Goal: Information Seeking & Learning: Find specific fact

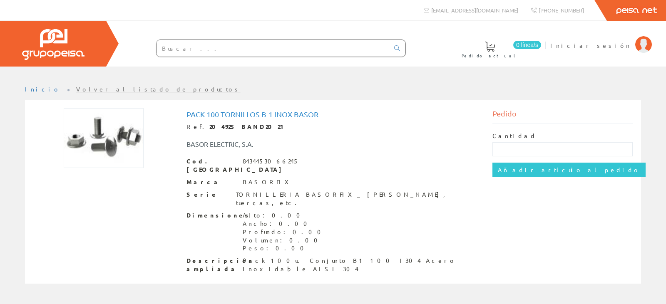
click at [307, 191] on div "TORNILLERIA BASORFIX_ [PERSON_NAME], tuercas, etc." at bounding box center [358, 199] width 244 height 17
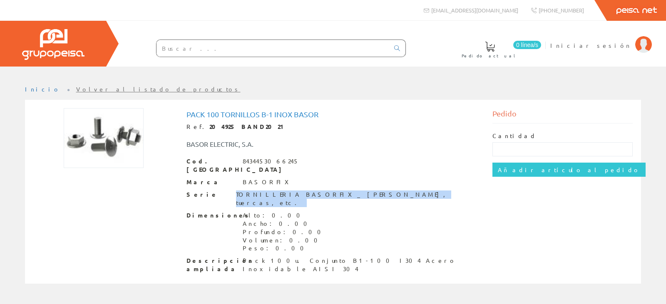
click at [307, 191] on div "TORNILLERIA BASORFIX_ [PERSON_NAME], tuercas, etc." at bounding box center [358, 199] width 244 height 17
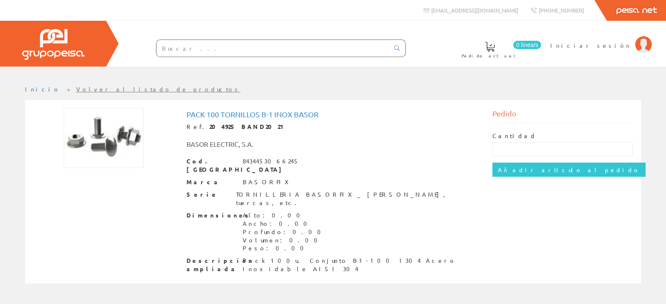
click at [200, 43] on input "text" at bounding box center [273, 48] width 233 height 17
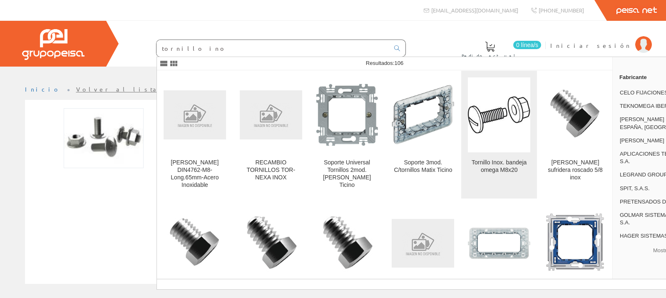
type input "tornillo ino"
click at [531, 161] on div "Tornillo Inox. bandeja omega M8x20" at bounding box center [499, 166] width 62 height 15
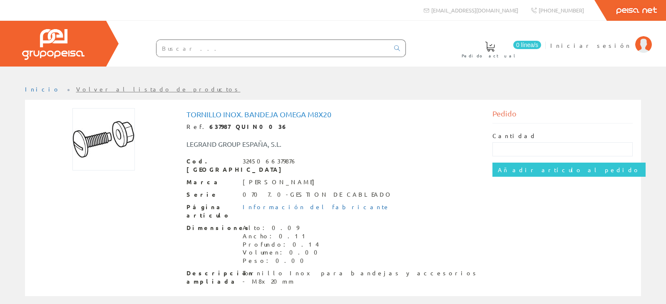
click at [318, 116] on h1 "Tornillo Inox. bandeja omega M8x20" at bounding box center [334, 114] width 294 height 8
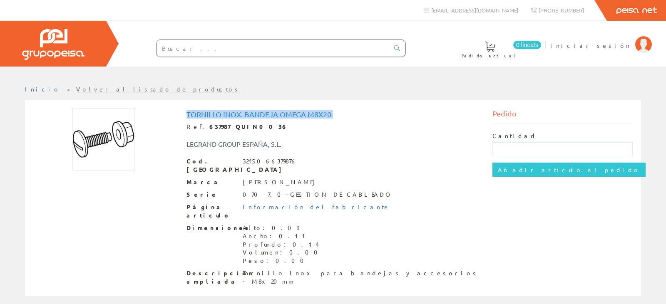
click at [318, 116] on h1 "Tornillo Inox. bandeja omega M8x20" at bounding box center [334, 114] width 294 height 8
copy h1 "Tornillo Inox. bandeja omega M8x20"
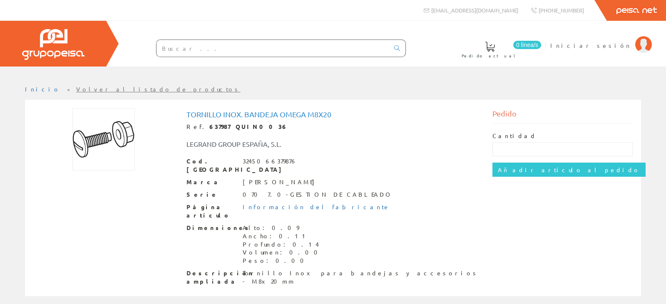
click at [304, 51] on input "text" at bounding box center [273, 48] width 233 height 17
paste input "Tornillo Inox. bandeja omega M8x20"
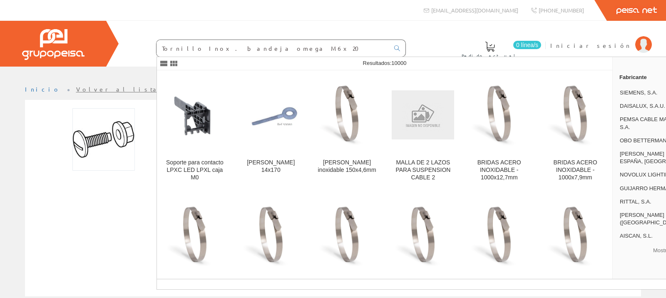
type input "Tornillo Inox. bandeja omega M6x20"
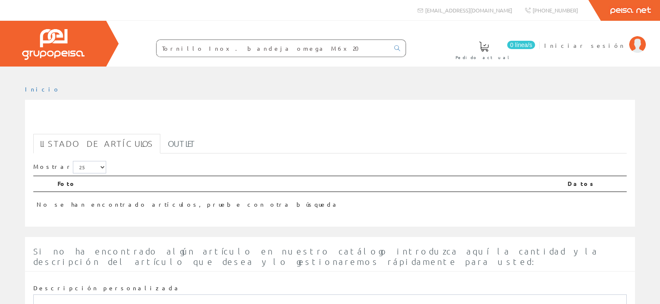
click at [280, 52] on input "Tornillo Inox. bandeja omega M6x20" at bounding box center [273, 48] width 233 height 17
